Goal: Transaction & Acquisition: Purchase product/service

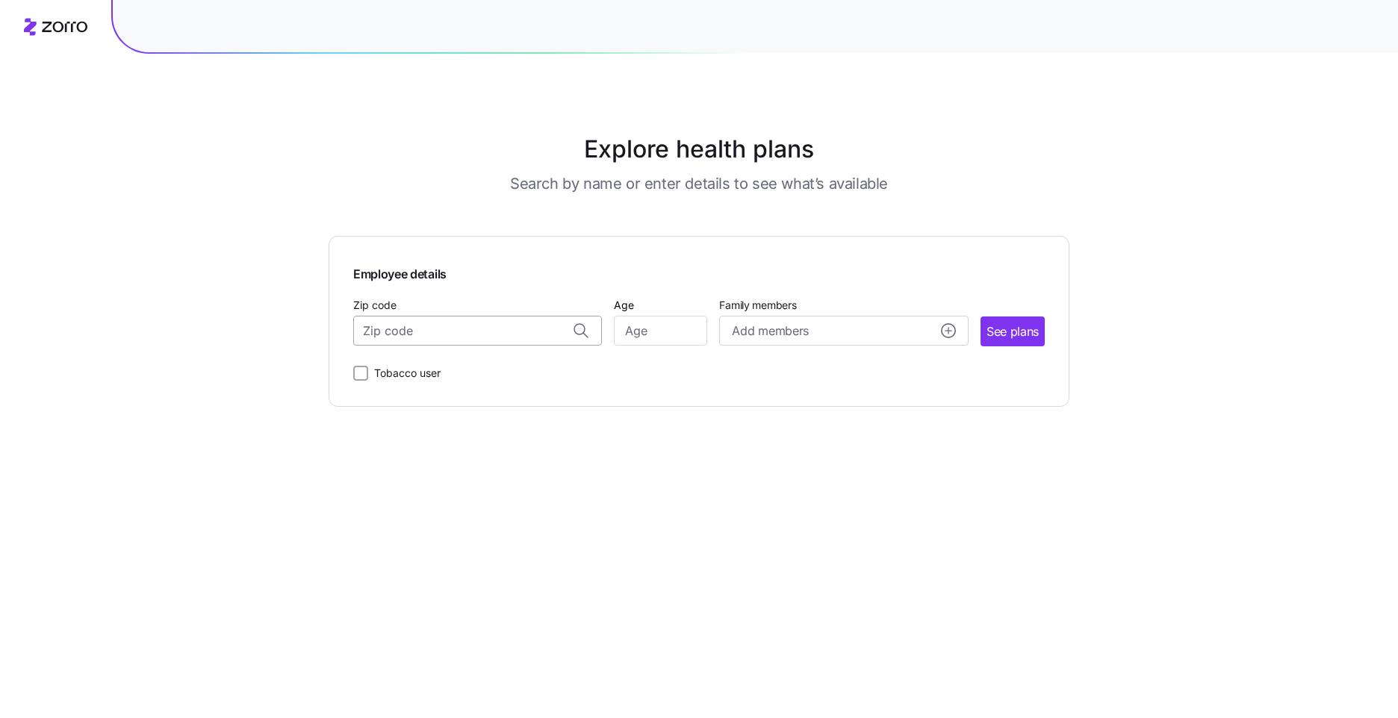
click at [485, 335] on input "Zip code" at bounding box center [477, 331] width 249 height 30
type input "46173"
type input "3"
click at [466, 396] on div "Employee details Zip code Age [DEMOGRAPHIC_DATA] Family members Add members See…" at bounding box center [699, 321] width 741 height 171
type input "46173"
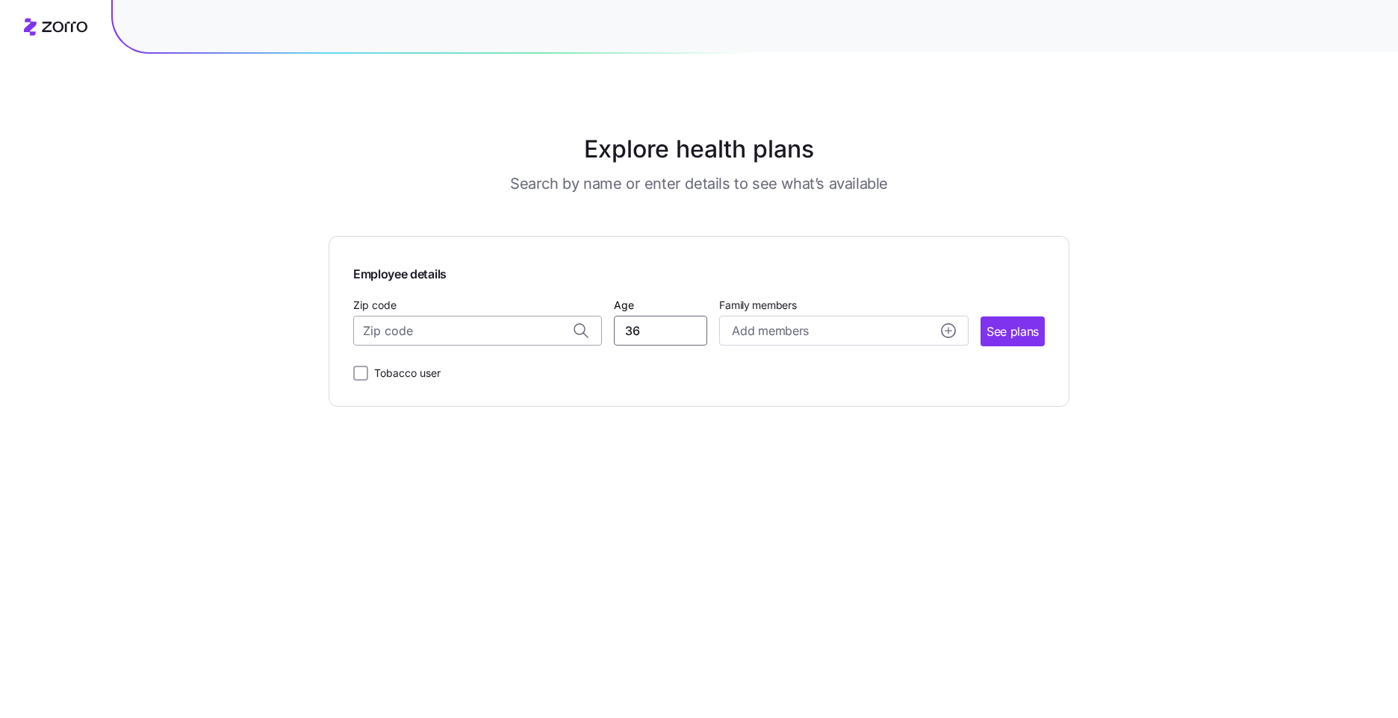
type input "36"
click at [948, 334] on circle "add icon" at bounding box center [948, 330] width 13 height 13
drag, startPoint x: 783, startPoint y: 424, endPoint x: 704, endPoint y: 424, distance: 78.4
click at [704, 424] on main "Explore health plans Search by name or enter details to see what’s available Em…" at bounding box center [699, 359] width 741 height 718
type input "12"
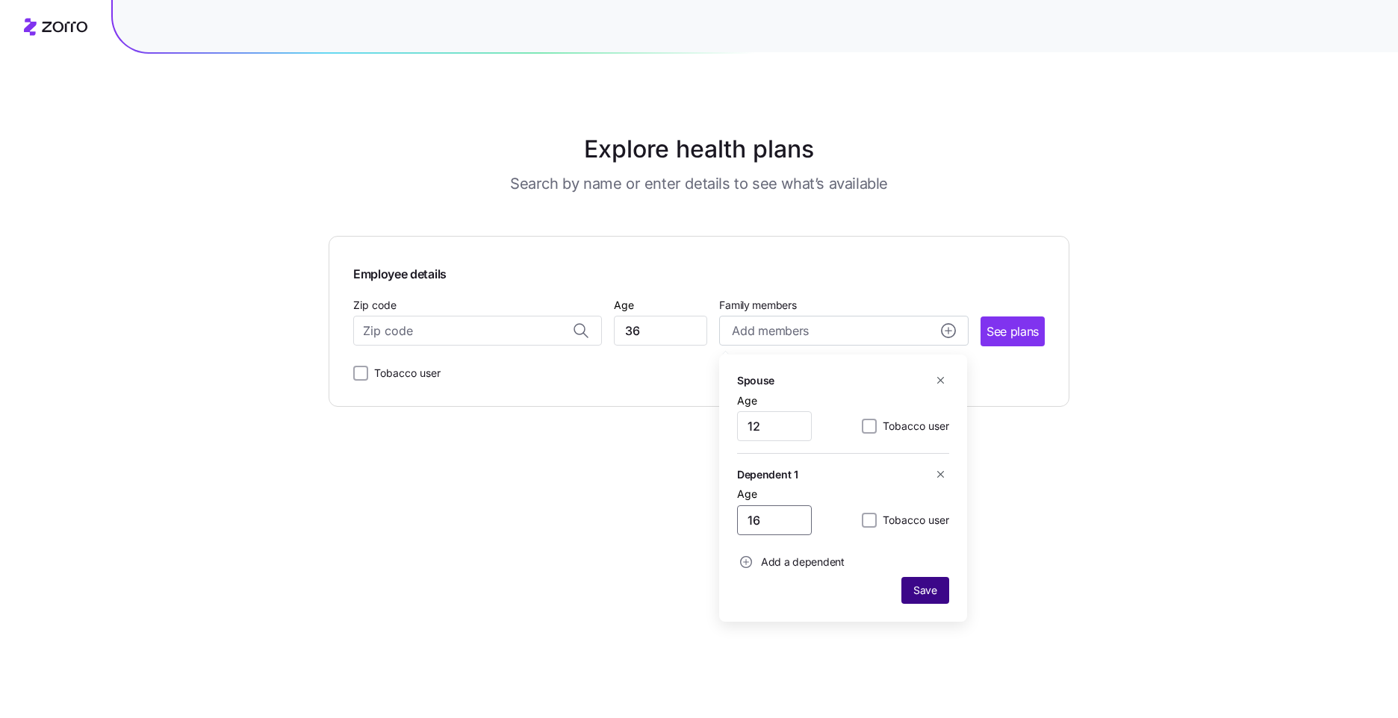
type input "16"
click at [918, 586] on span "Save" at bounding box center [925, 590] width 24 height 15
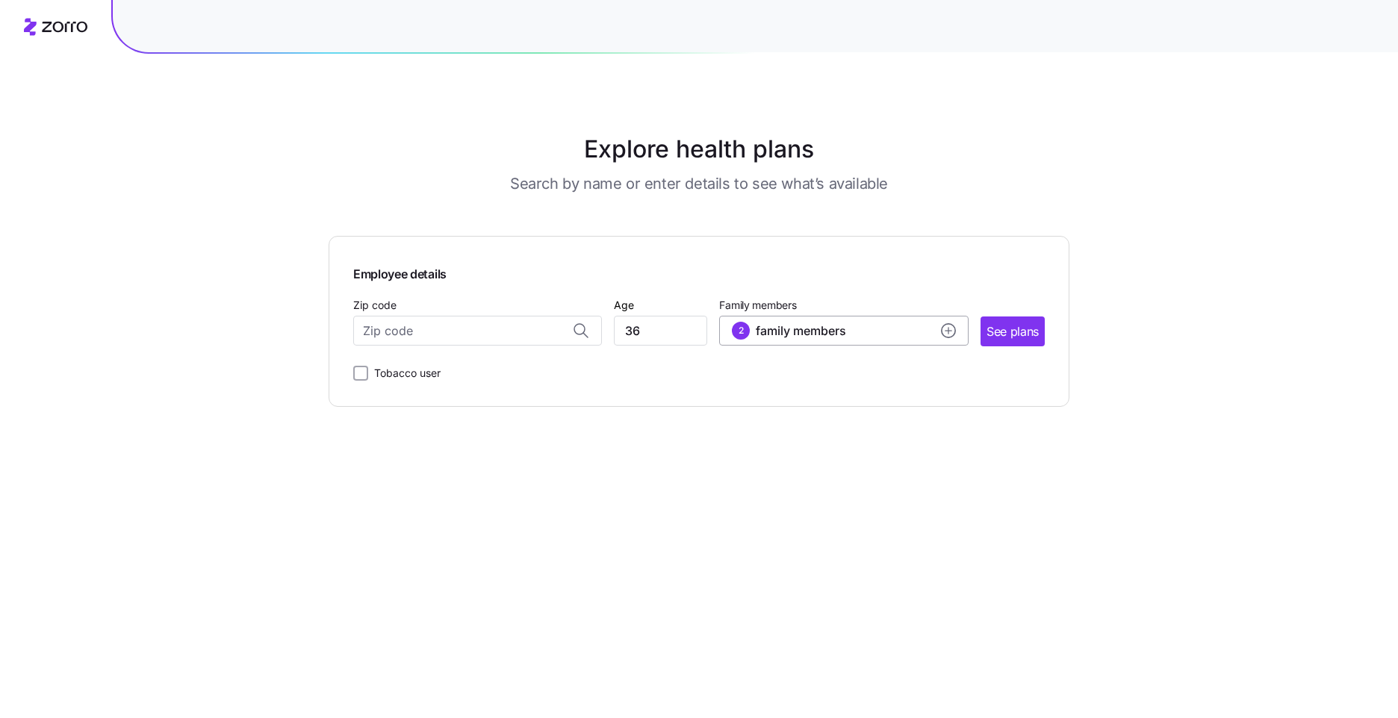
click at [948, 323] on div "2 family members" at bounding box center [843, 331] width 223 height 18
drag, startPoint x: 781, startPoint y: 432, endPoint x: 753, endPoint y: 427, distance: 28.7
click at [753, 427] on input "12" at bounding box center [774, 426] width 75 height 30
type input "11"
click at [929, 595] on span "Save" at bounding box center [925, 590] width 24 height 15
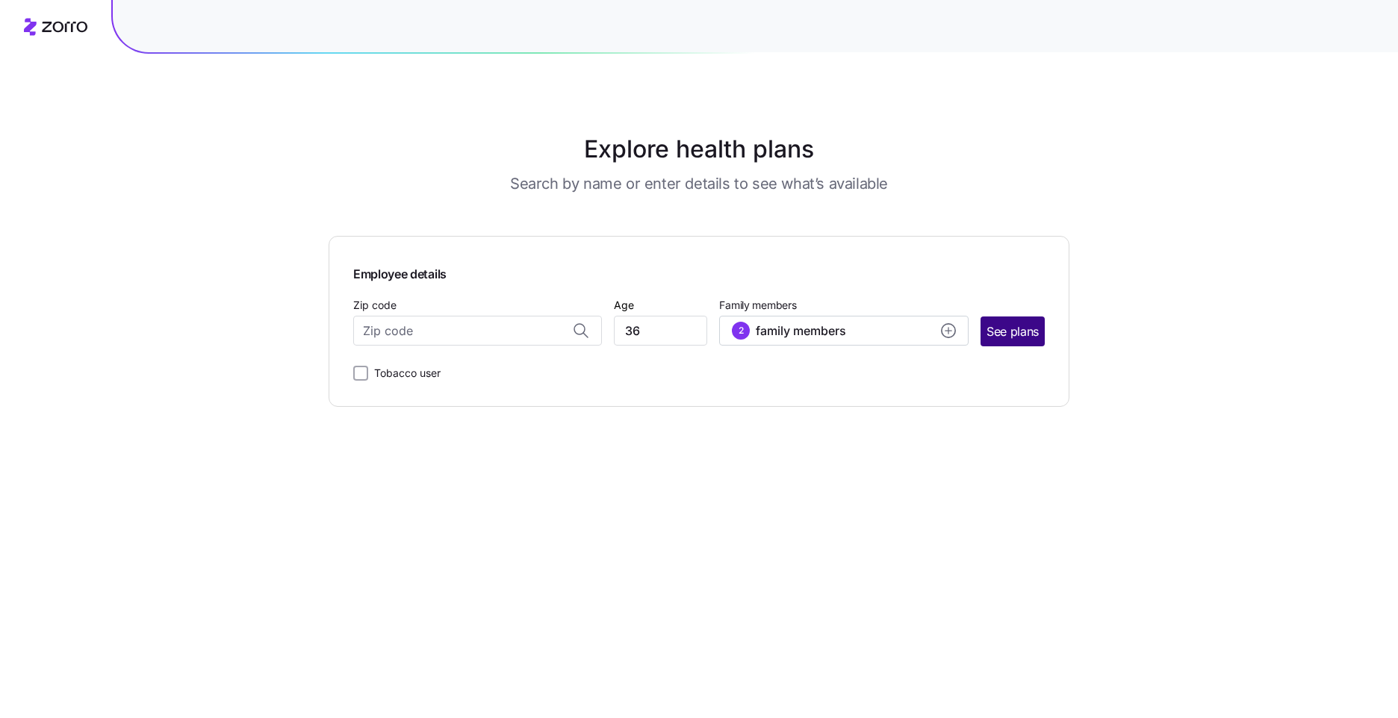
click at [1020, 330] on span "See plans" at bounding box center [1012, 332] width 52 height 19
click at [444, 327] on input "Zip code" at bounding box center [477, 331] width 249 height 30
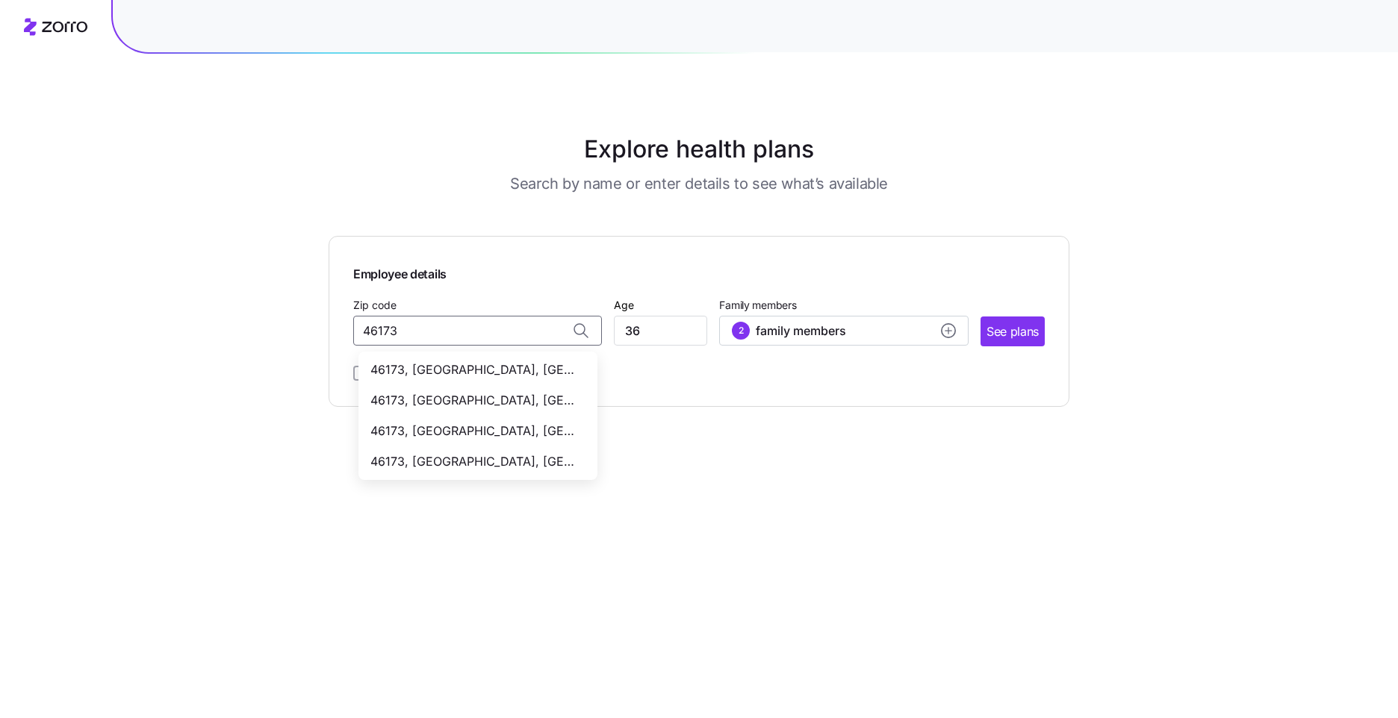
click at [458, 402] on span "46173, [GEOGRAPHIC_DATA], [GEOGRAPHIC_DATA]" at bounding box center [474, 400] width 209 height 19
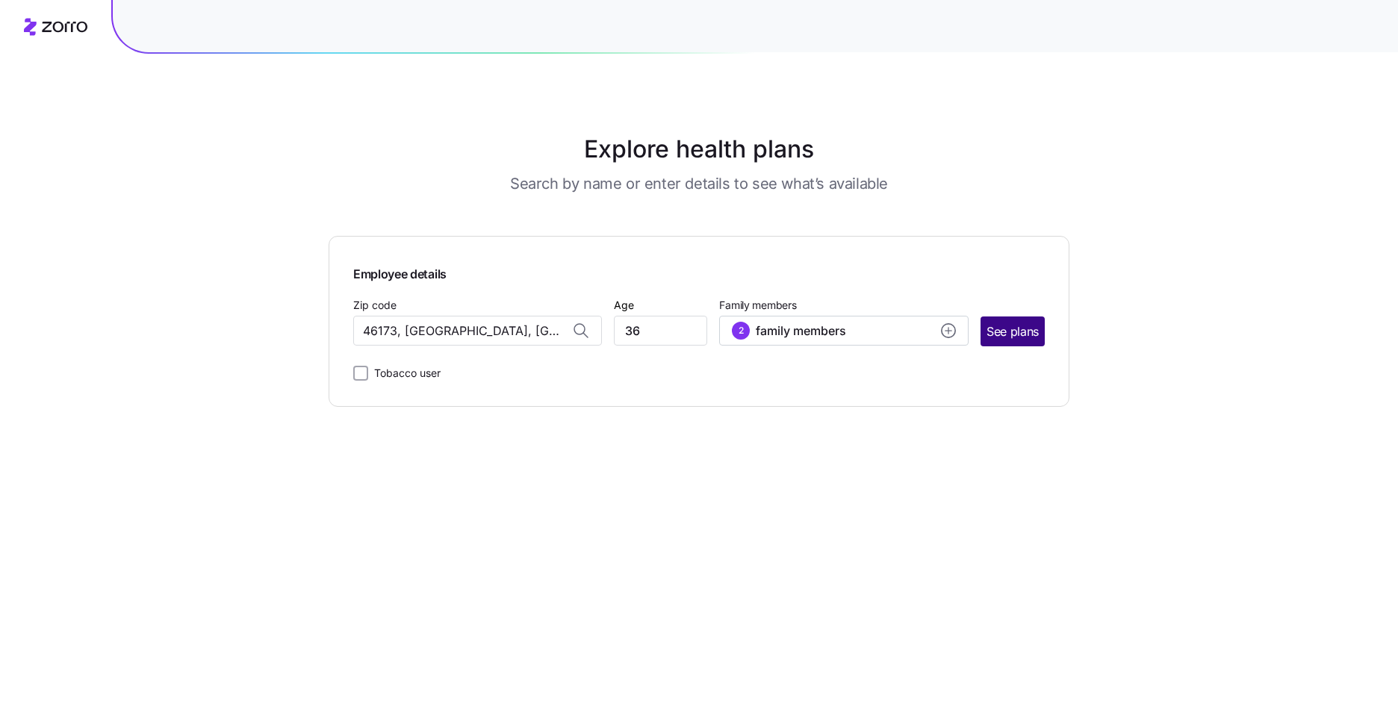
type input "46173, [GEOGRAPHIC_DATA], [GEOGRAPHIC_DATA]"
click at [1001, 336] on span "See plans" at bounding box center [1012, 332] width 52 height 19
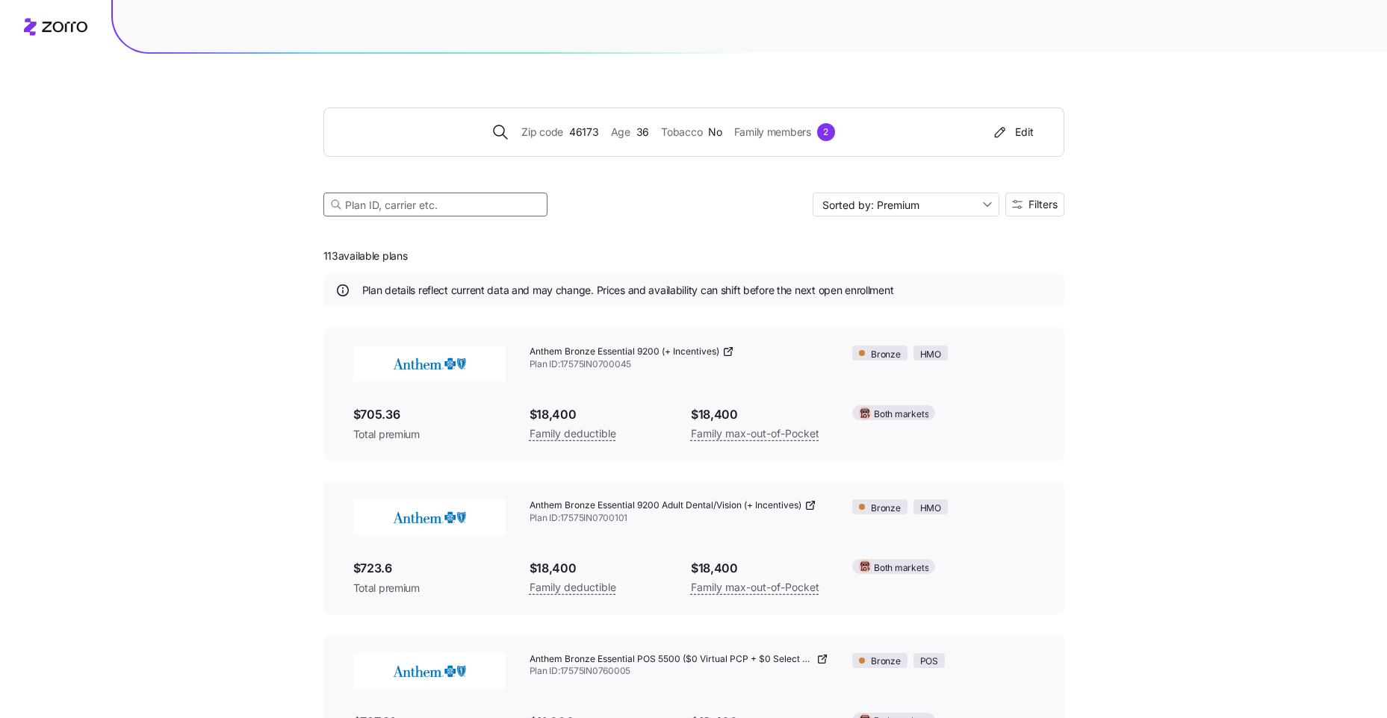
click at [506, 199] on input at bounding box center [435, 205] width 224 height 24
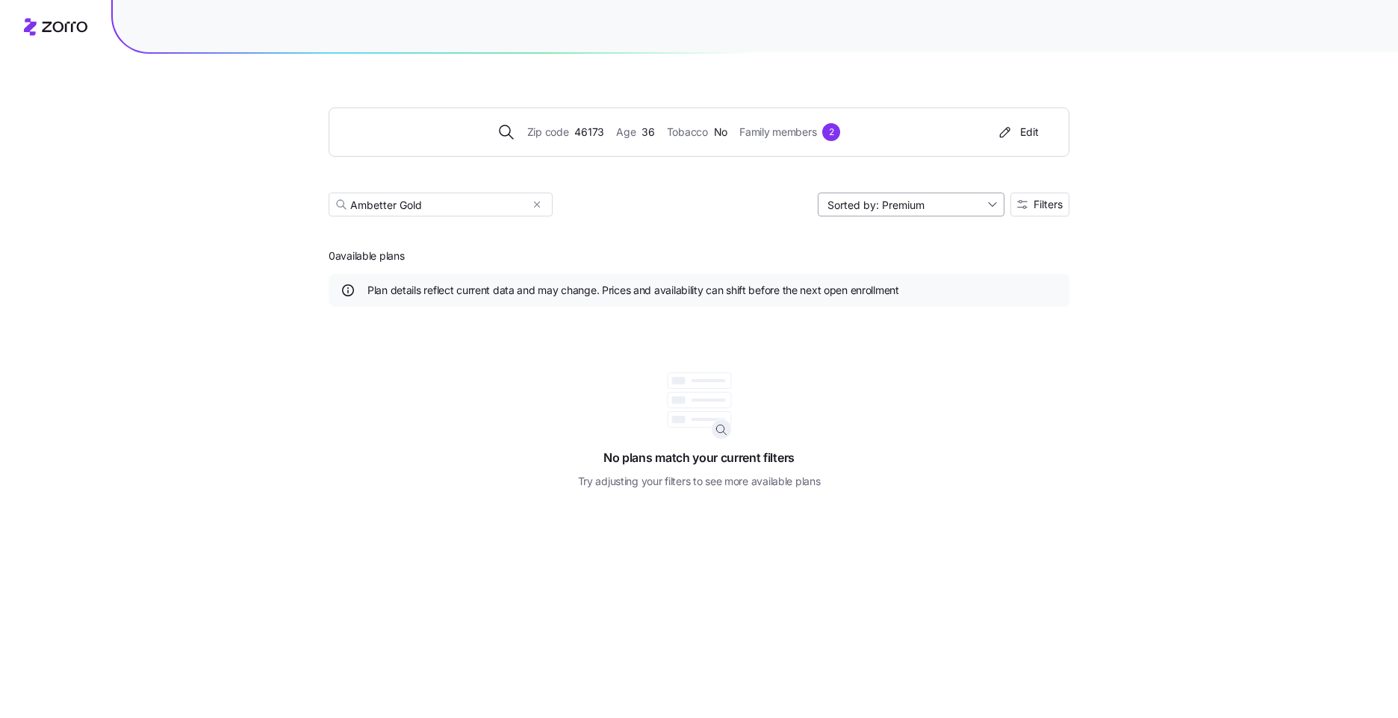
click at [919, 209] on input "Sorted by: Premium" at bounding box center [911, 205] width 187 height 24
drag, startPoint x: 463, startPoint y: 209, endPoint x: 398, endPoint y: 209, distance: 65.0
click at [398, 209] on input "Ambetter Gold" at bounding box center [441, 205] width 224 height 24
type input "Ambetter"
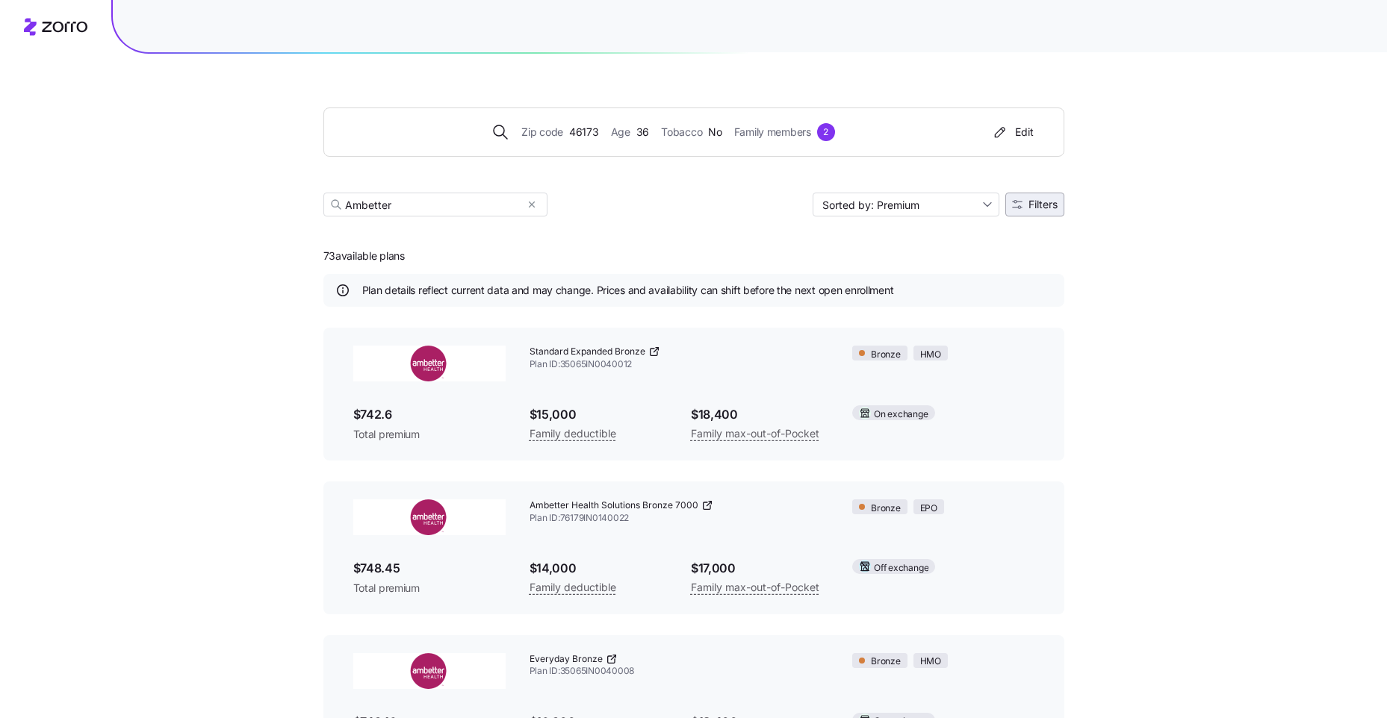
click at [1012, 210] on button "Filters" at bounding box center [1034, 205] width 59 height 24
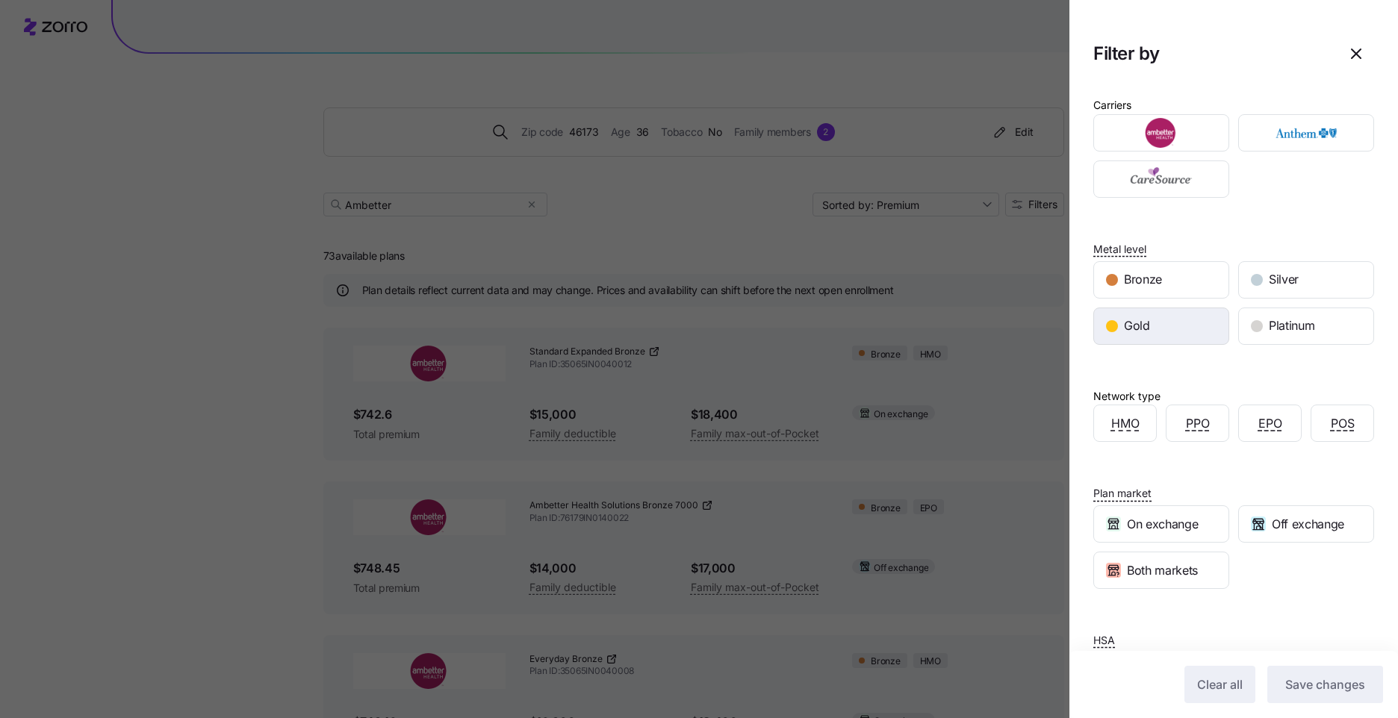
click at [1195, 320] on div "Gold" at bounding box center [1161, 326] width 134 height 36
click at [1337, 691] on span "Save changes" at bounding box center [1325, 685] width 80 height 18
